Goal: Transaction & Acquisition: Purchase product/service

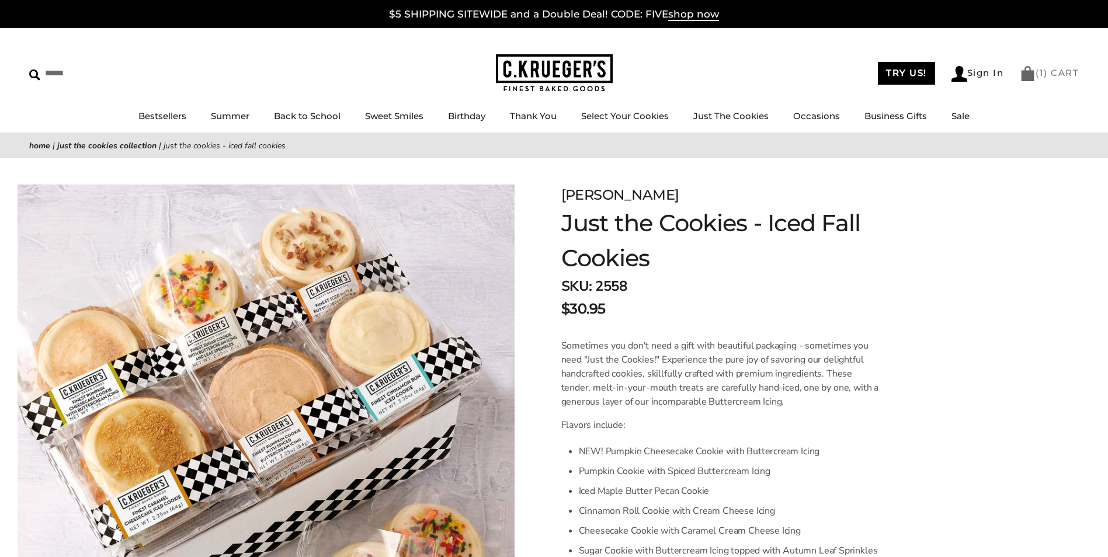
click at [1022, 79] on img at bounding box center [1027, 73] width 16 height 15
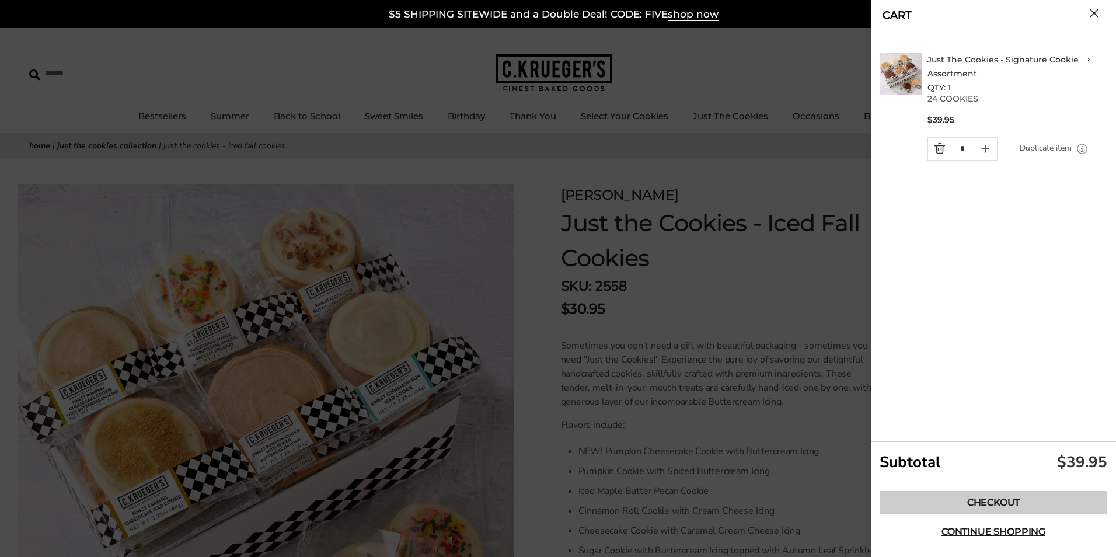
click at [1001, 507] on link "Checkout" at bounding box center [994, 502] width 228 height 23
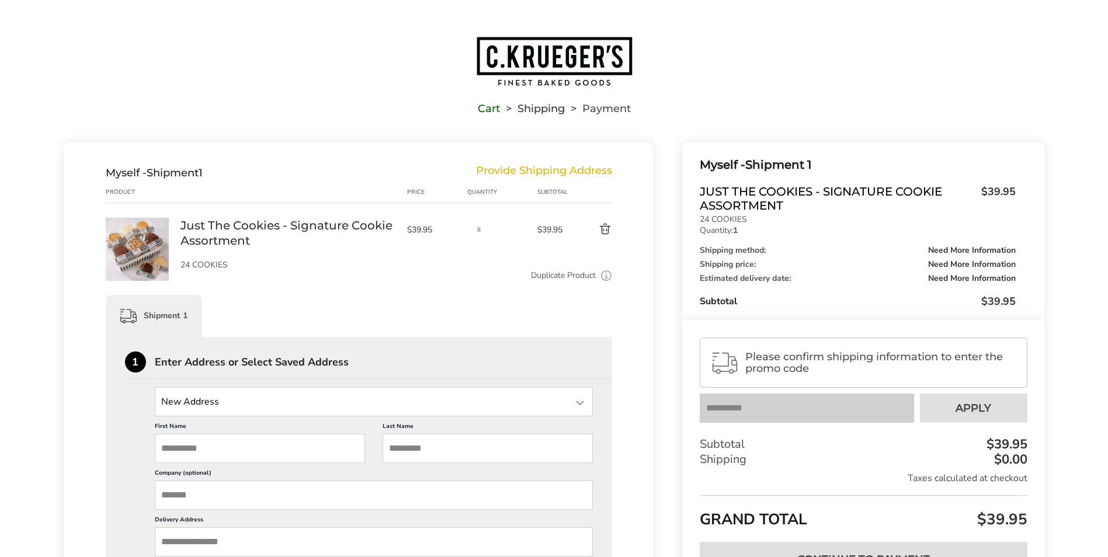
click at [603, 231] on button "Delete product" at bounding box center [591, 229] width 41 height 14
